Goal: Check status: Check status

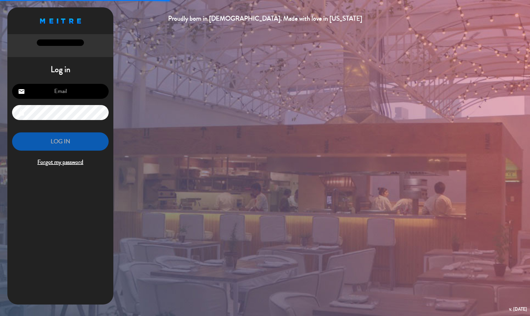
type input "[EMAIL_ADDRESS][DOMAIN_NAME]"
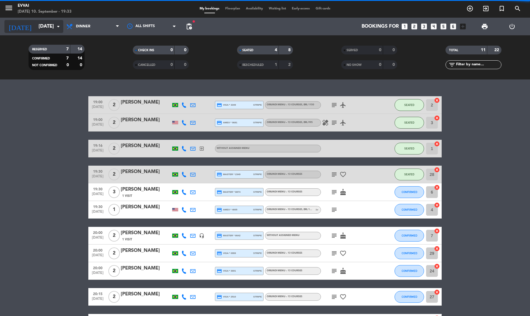
click at [36, 27] on input "[DATE]" at bounding box center [67, 26] width 63 height 11
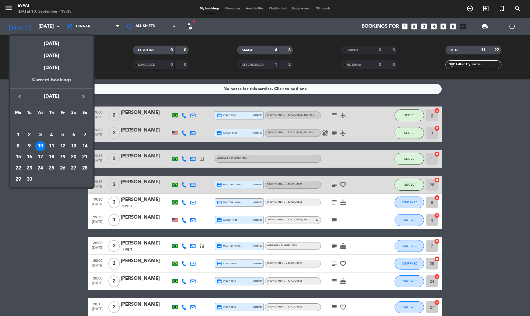
click at [53, 81] on div "Current bookings" at bounding box center [51, 82] width 82 height 12
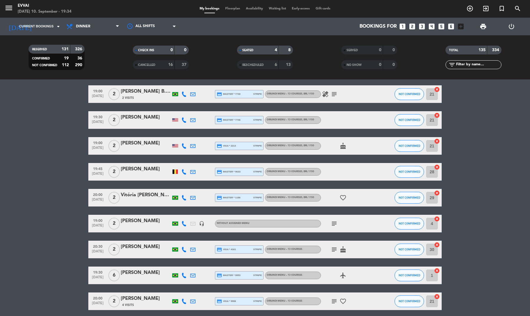
scroll to position [2051, 0]
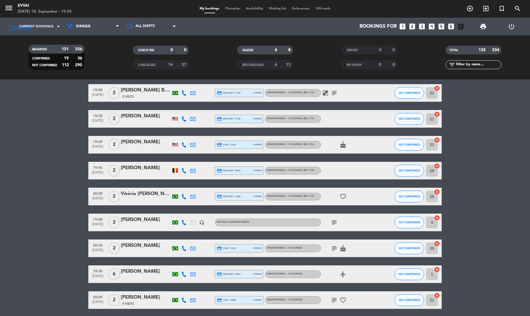
click at [142, 165] on div "[PERSON_NAME]" at bounding box center [146, 168] width 50 height 8
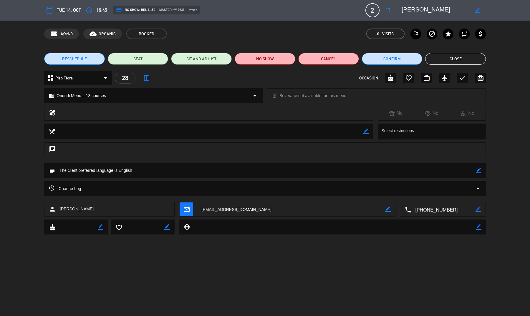
click at [466, 61] on button "Close" at bounding box center [455, 59] width 61 height 12
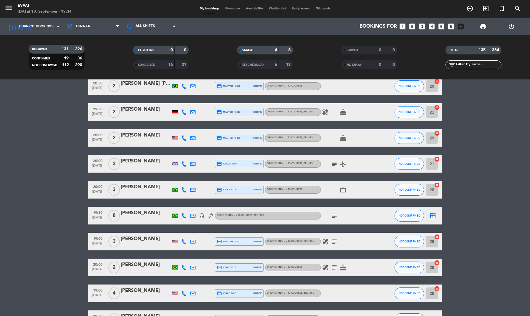
scroll to position [2871, 0]
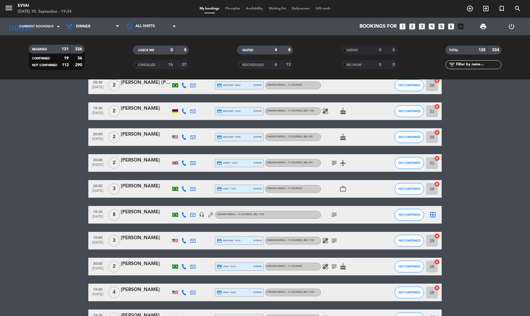
click at [346, 188] on icon "work_outline" at bounding box center [343, 189] width 7 height 7
click at [150, 189] on div "[PERSON_NAME]" at bounding box center [146, 187] width 50 height 8
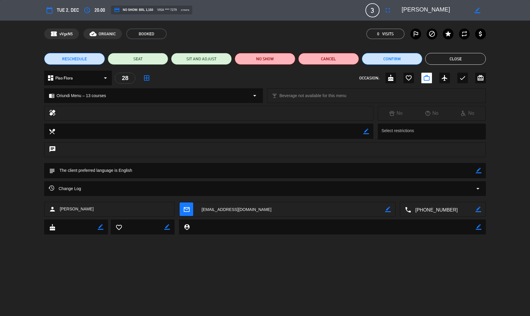
click at [448, 63] on button "Close" at bounding box center [455, 59] width 61 height 12
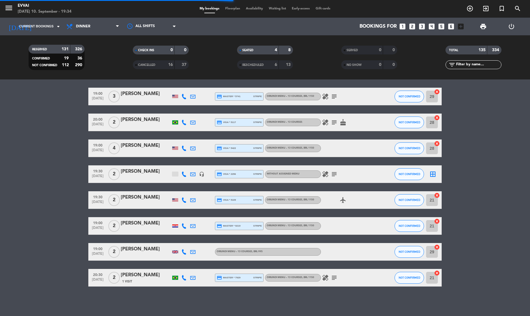
scroll to position [3016, 0]
click at [154, 277] on div "[PERSON_NAME]" at bounding box center [146, 276] width 50 height 8
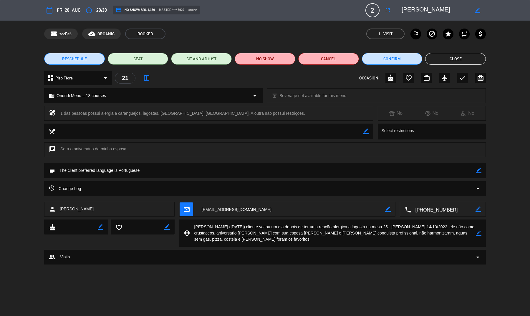
click at [466, 60] on button "Close" at bounding box center [455, 59] width 61 height 12
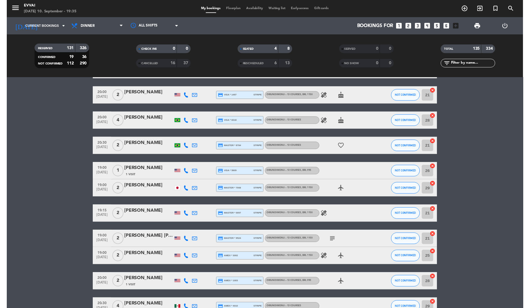
scroll to position [2398, 0]
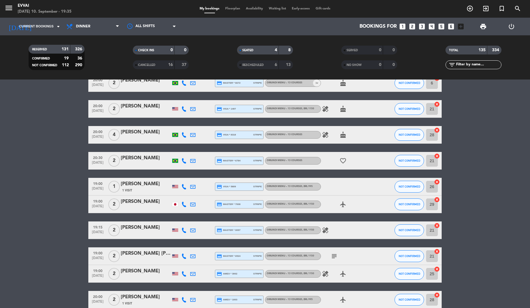
click at [142, 204] on div "[PERSON_NAME]" at bounding box center [146, 202] width 50 height 8
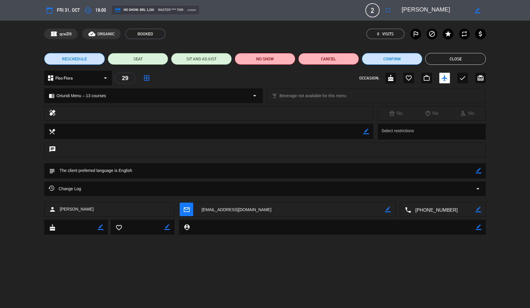
click at [469, 57] on button "Close" at bounding box center [455, 59] width 61 height 12
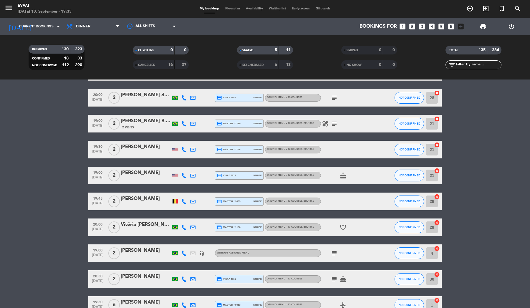
scroll to position [1999, 0]
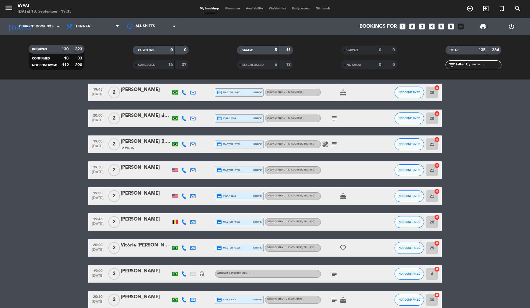
click at [131, 217] on div "[PERSON_NAME]" at bounding box center [146, 220] width 50 height 8
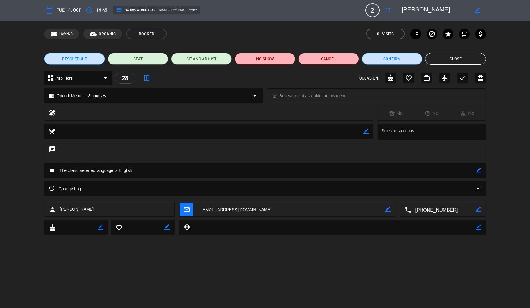
click at [440, 55] on button "Close" at bounding box center [455, 59] width 61 height 12
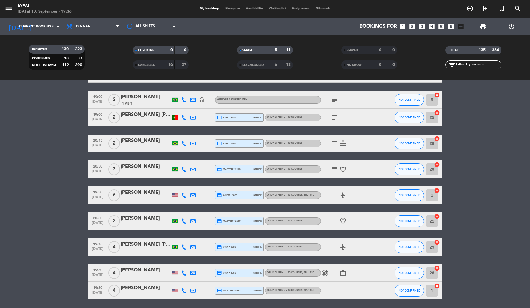
scroll to position [1440, 0]
